Goal: Navigation & Orientation: Find specific page/section

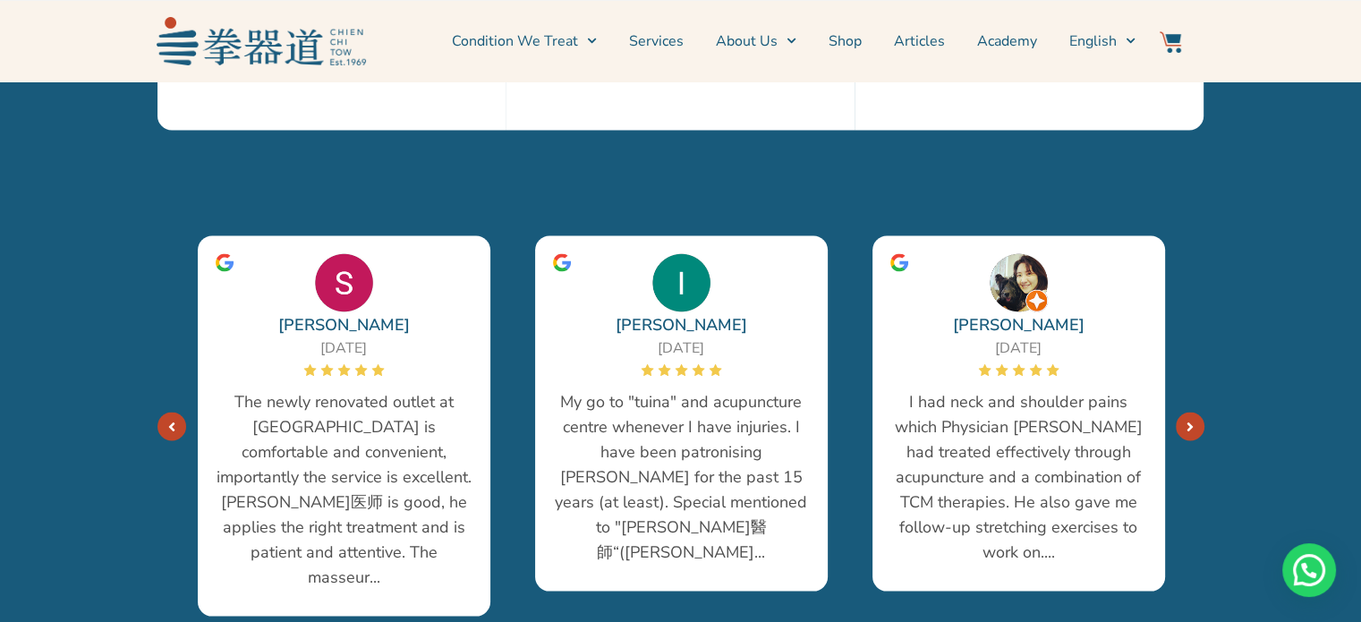
scroll to position [3400, 0]
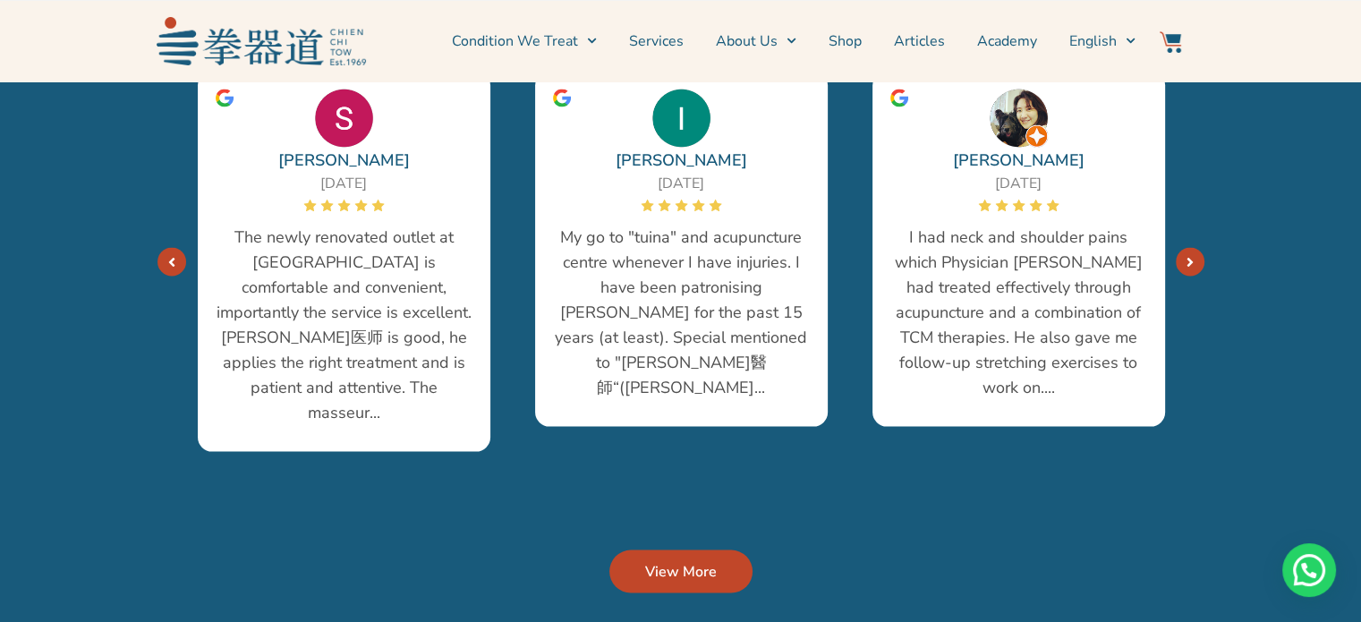
click at [668, 560] on span "View More" at bounding box center [681, 570] width 72 height 21
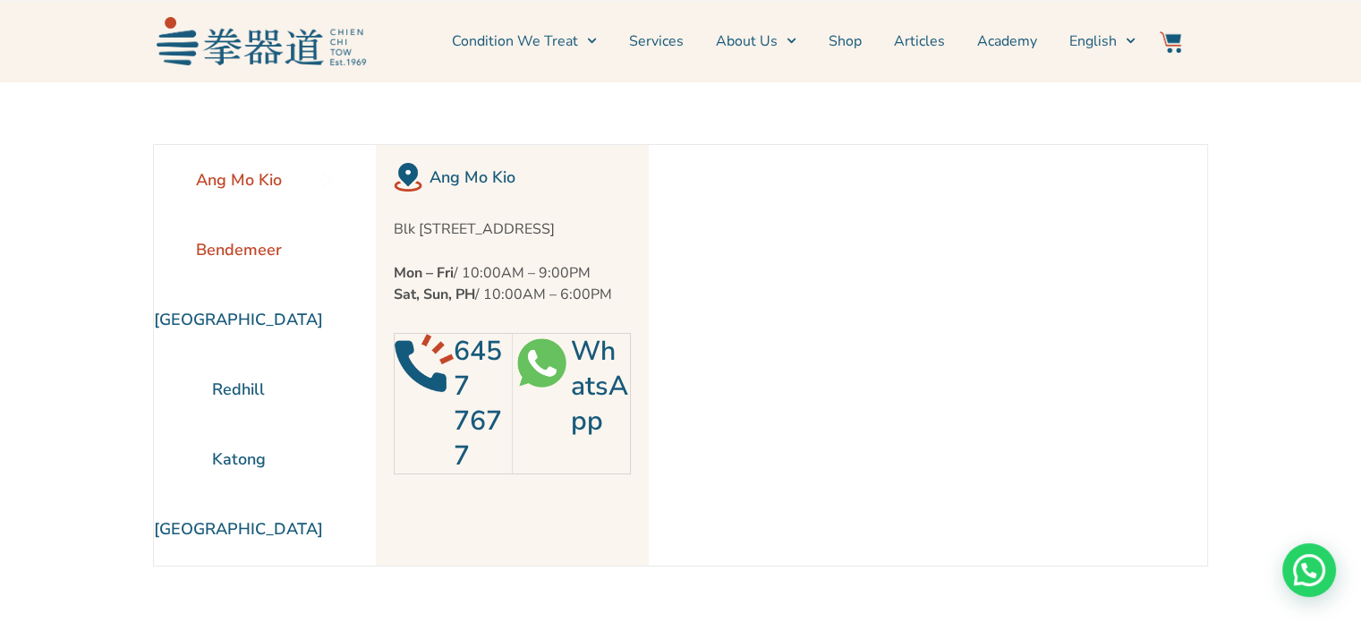
click at [236, 252] on li "Bendemeer" at bounding box center [238, 250] width 169 height 70
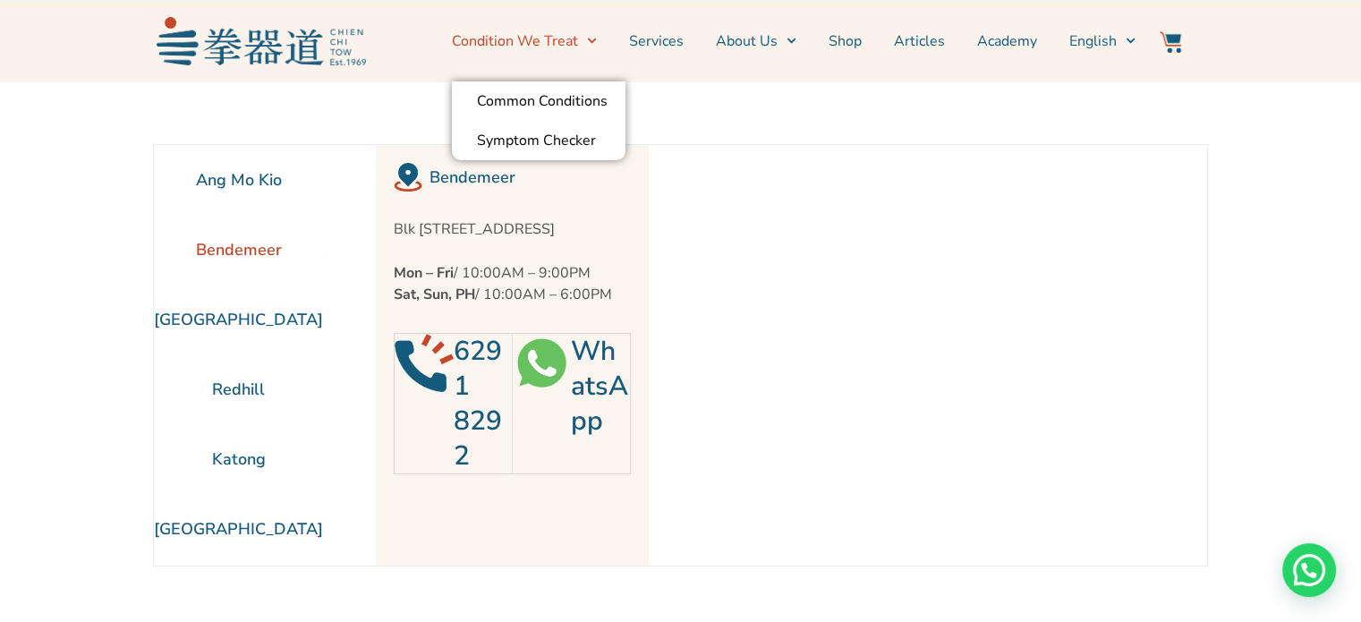
click at [588, 41] on span "Menu" at bounding box center [587, 41] width 19 height 28
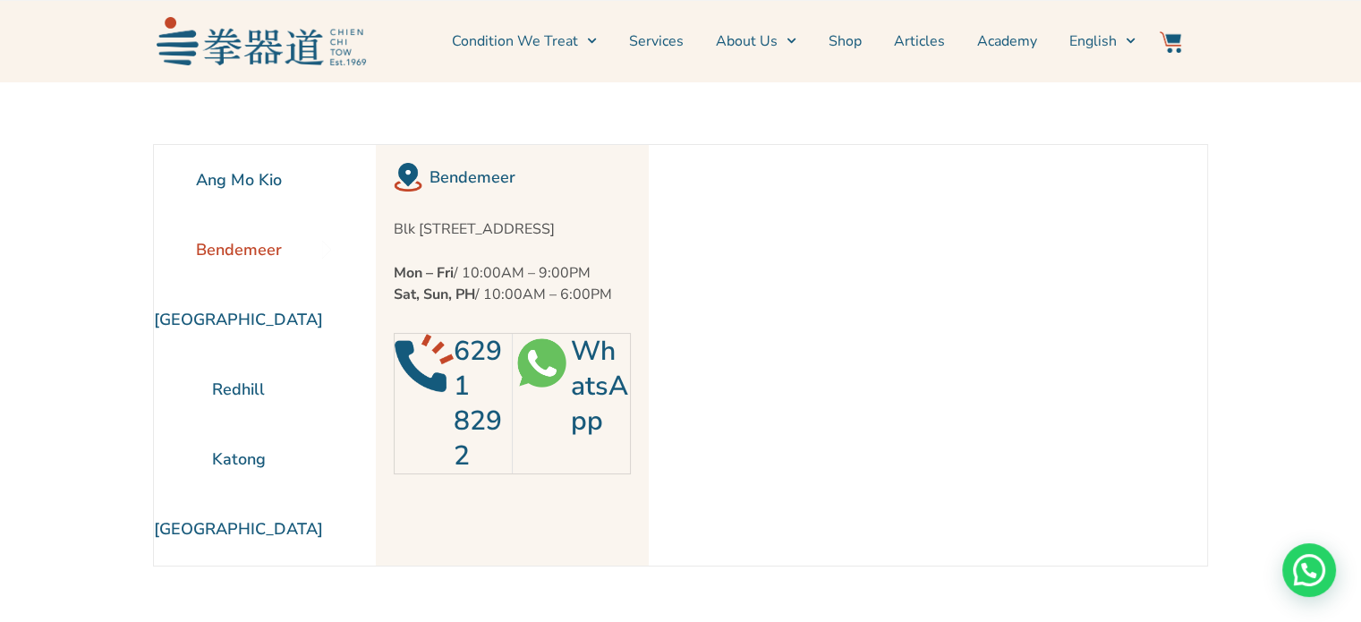
scroll to position [59, 0]
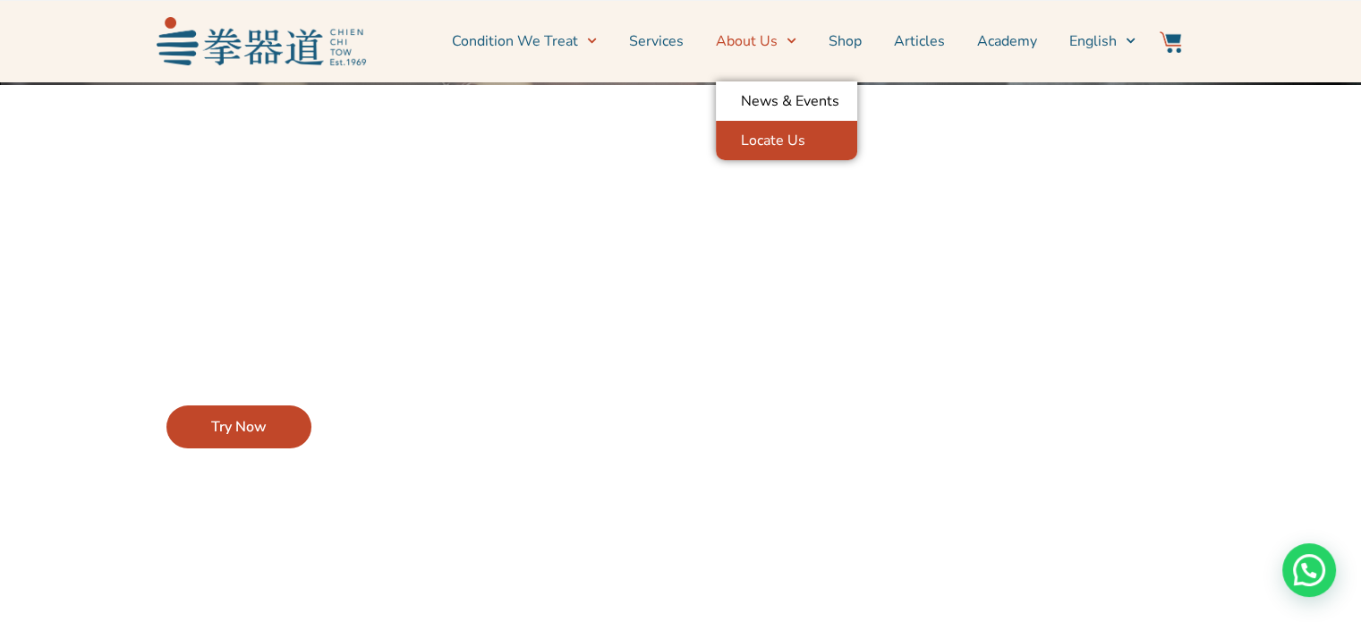
click at [766, 148] on link "Locate Us" at bounding box center [786, 140] width 141 height 39
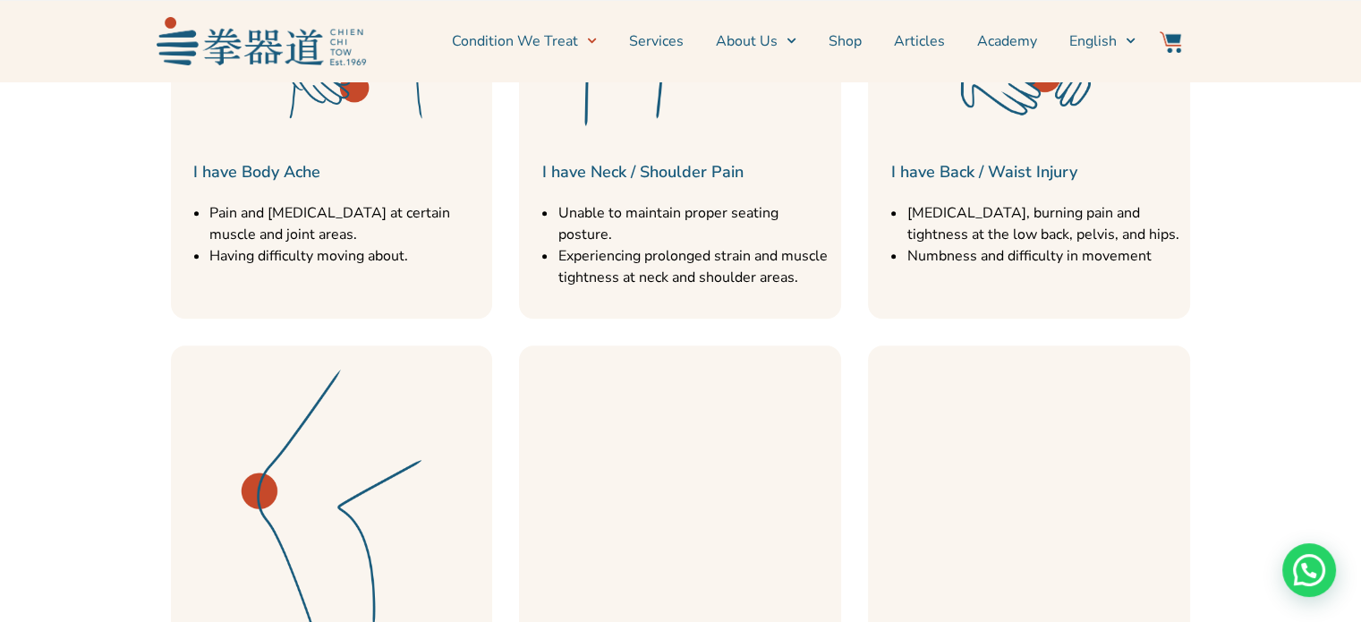
scroll to position [1432, 0]
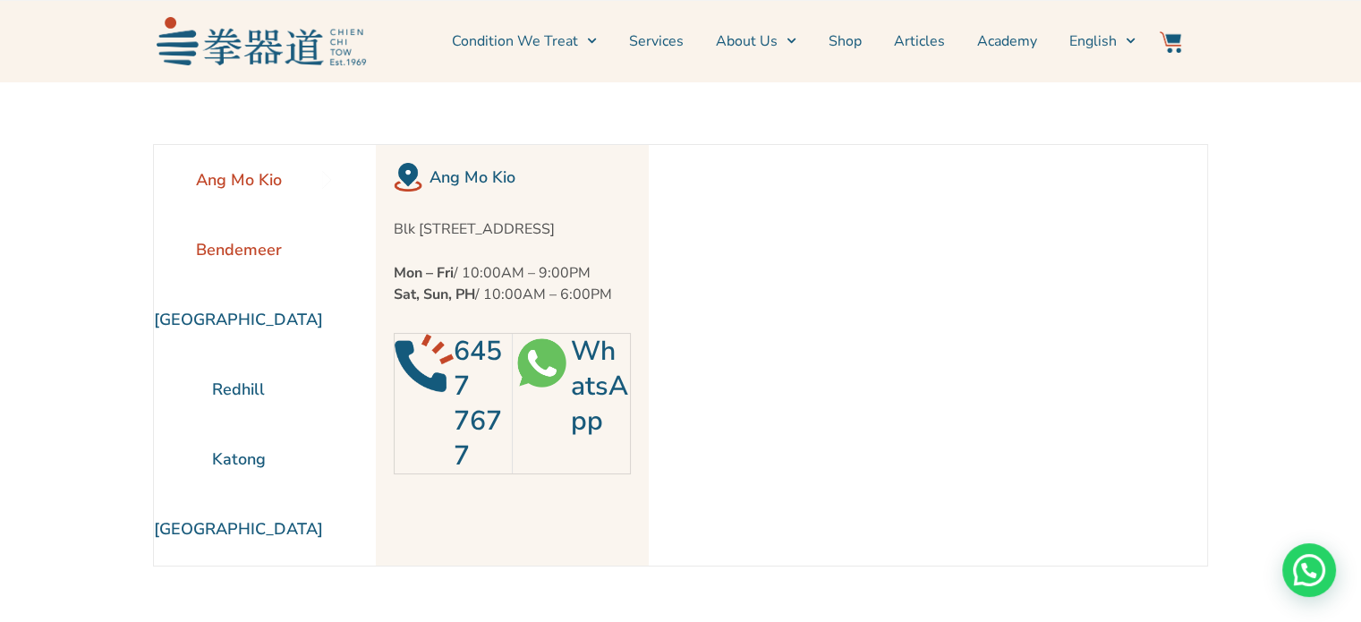
click at [247, 250] on li "Bendemeer" at bounding box center [238, 250] width 169 height 70
click at [247, 325] on li "[GEOGRAPHIC_DATA]" at bounding box center [238, 320] width 169 height 70
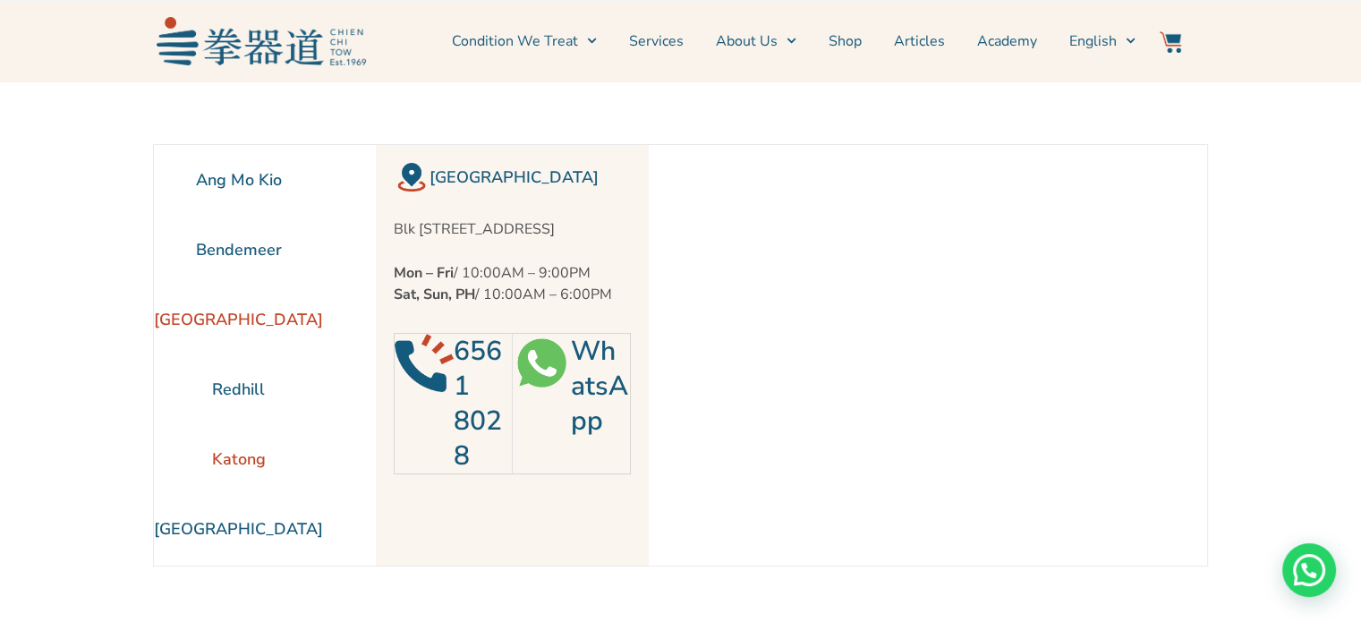
click at [230, 468] on li "Katong" at bounding box center [238, 459] width 169 height 70
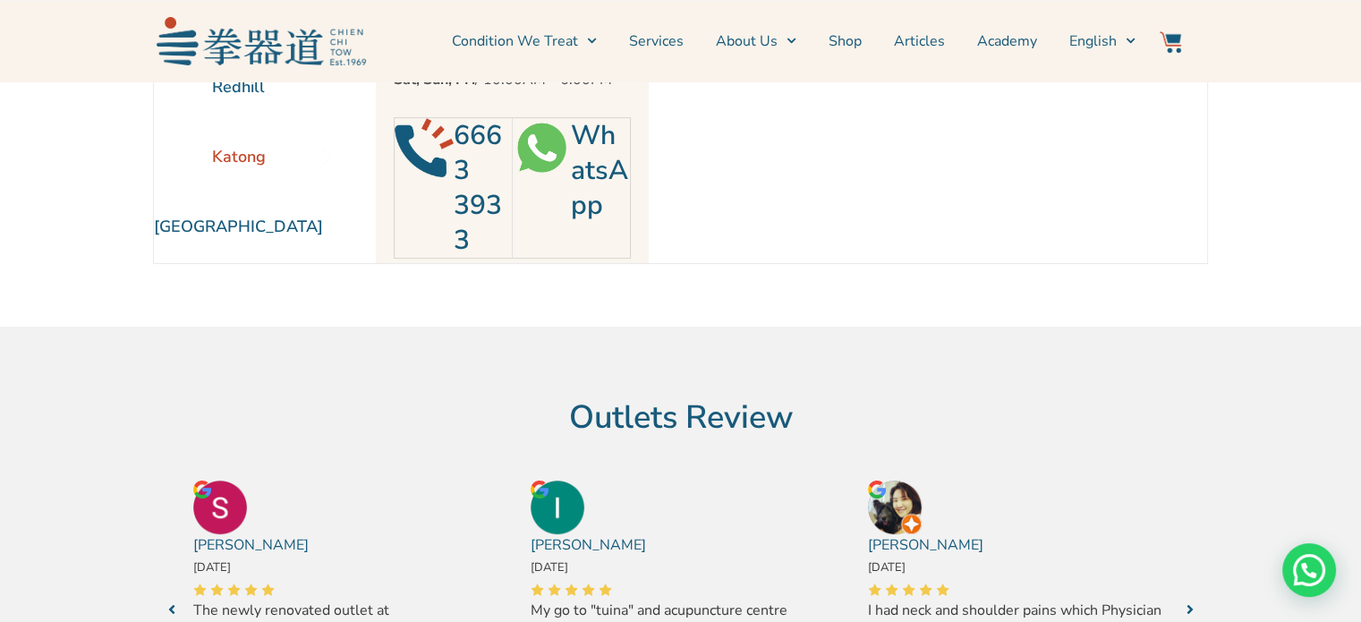
scroll to position [89, 0]
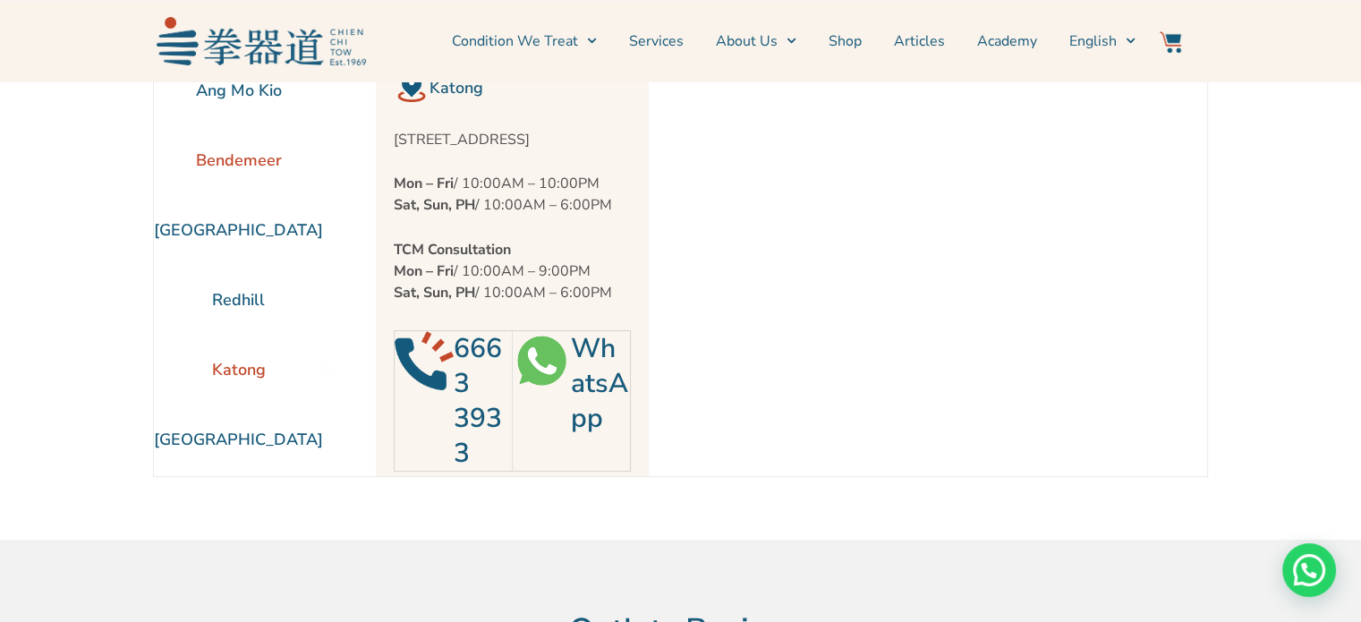
click at [236, 160] on li "Bendemeer" at bounding box center [238, 160] width 169 height 70
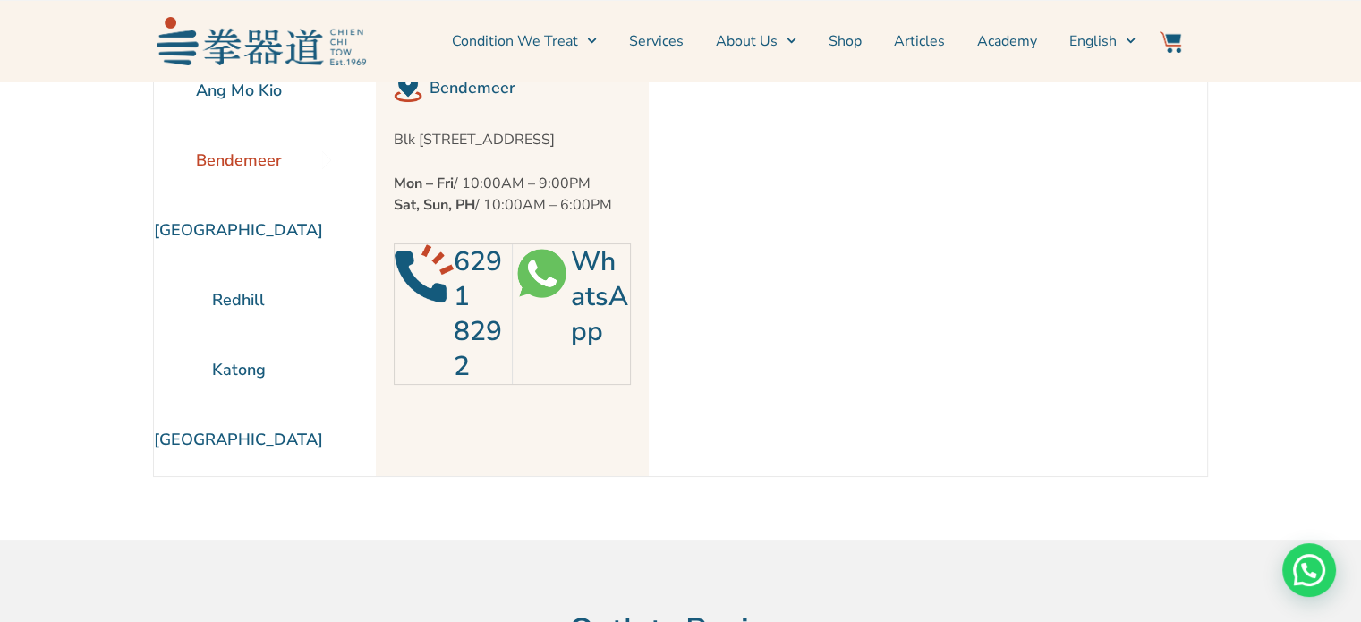
scroll to position [0, 0]
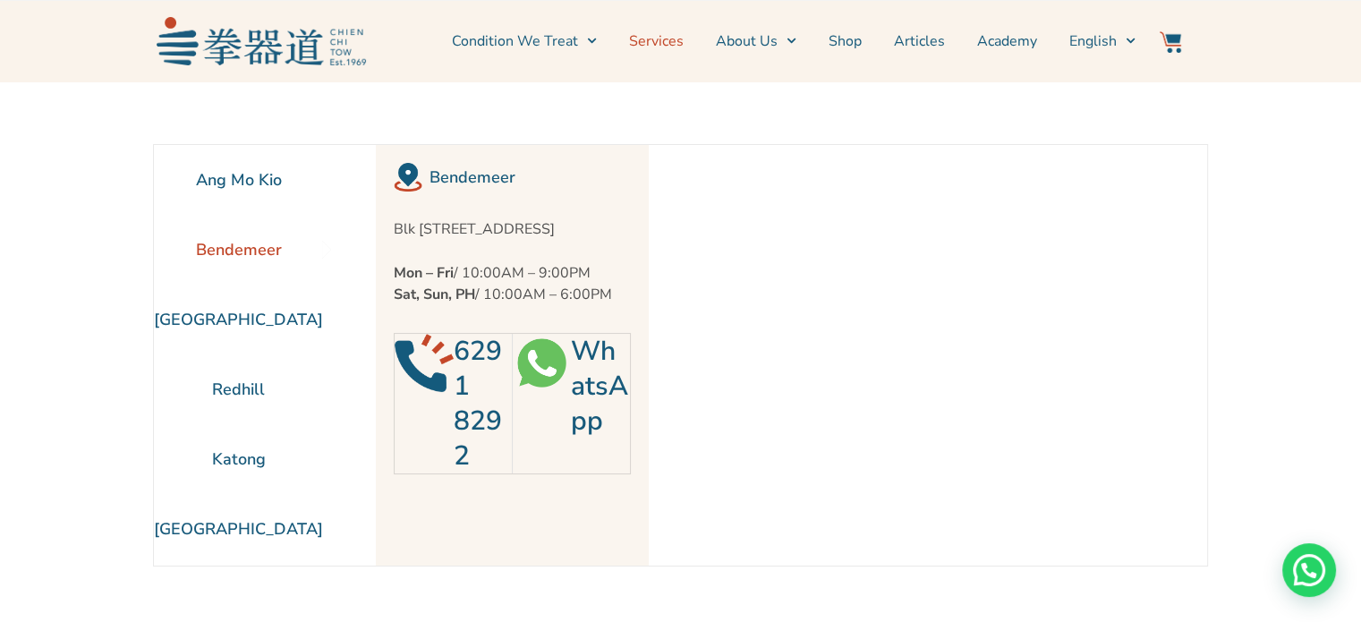
click at [684, 37] on link "Services" at bounding box center [656, 41] width 55 height 45
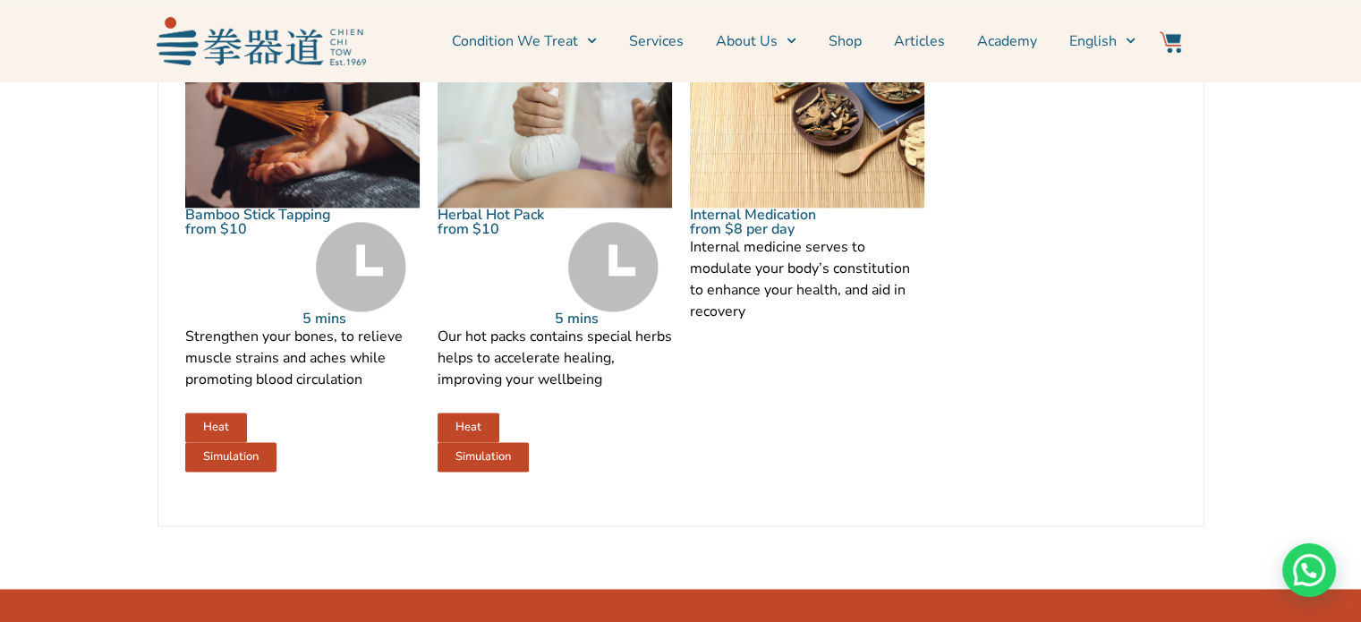
scroll to position [2506, 0]
